Goal: Book appointment/travel/reservation

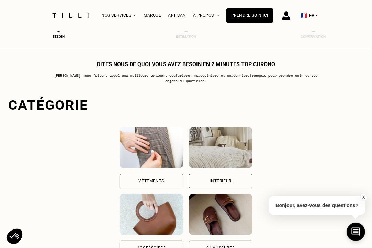
click at [154, 177] on div "Vêtements" at bounding box center [152, 181] width 64 height 14
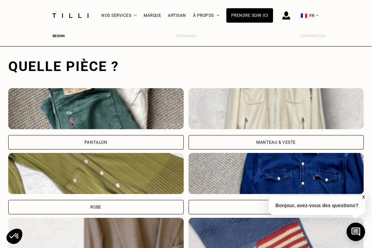
scroll to position [211, 3]
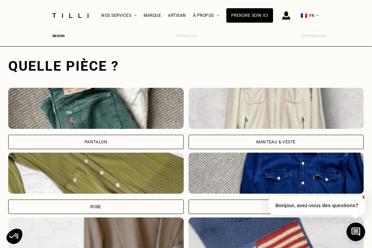
click at [130, 115] on img at bounding box center [95, 108] width 175 height 41
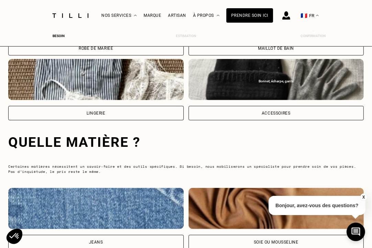
scroll to position [641, 3]
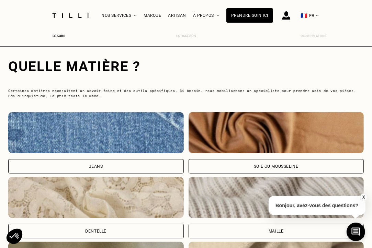
click at [123, 130] on img at bounding box center [95, 132] width 175 height 41
select select "FR"
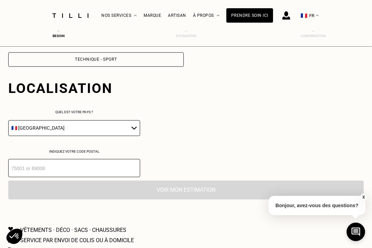
scroll to position [965, 3]
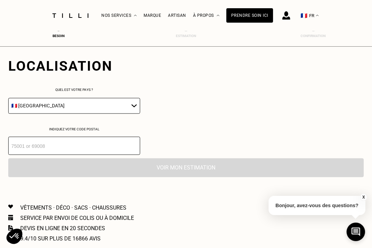
click at [114, 146] on input "number" at bounding box center [74, 146] width 132 height 18
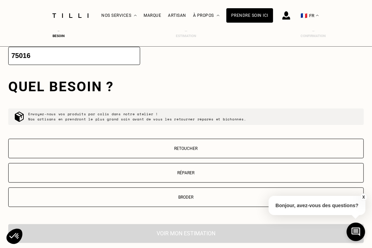
scroll to position [1077, 3]
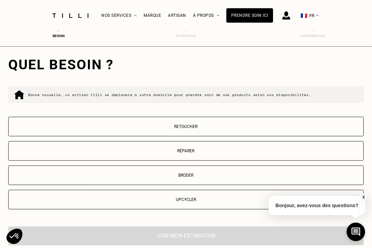
type input "75016"
click at [205, 129] on p "Retoucher" at bounding box center [186, 126] width 348 height 5
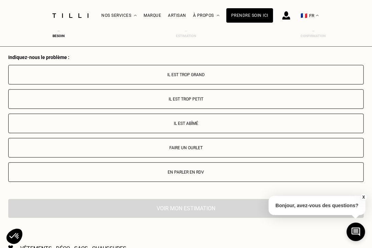
scroll to position [1258, 3]
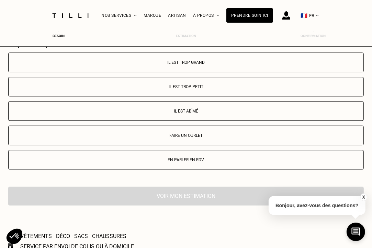
click at [195, 87] on p "Il est trop petit" at bounding box center [186, 86] width 348 height 5
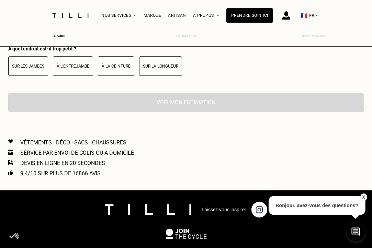
scroll to position [1399, 3]
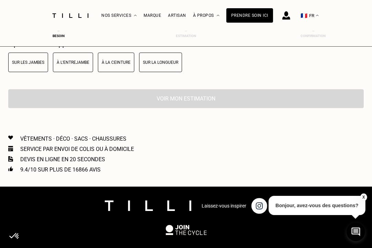
click at [118, 68] on button "À la ceinture" at bounding box center [116, 63] width 36 height 20
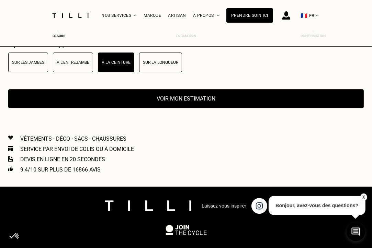
click at [172, 104] on button "Voir mon estimation" at bounding box center [185, 98] width 355 height 19
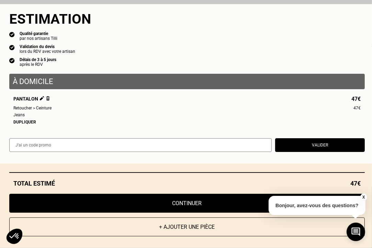
click at [312, 148] on button "Valider" at bounding box center [320, 145] width 90 height 14
click at [205, 207] on button "Continuer" at bounding box center [186, 203] width 355 height 19
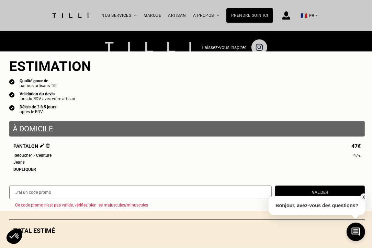
scroll to position [330, 3]
select select "FR"
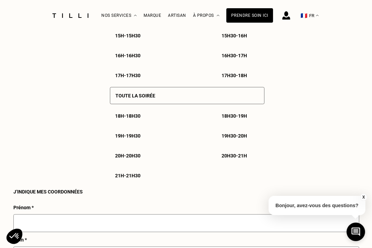
scroll to position [619, 3]
